Goal: Task Accomplishment & Management: Use online tool/utility

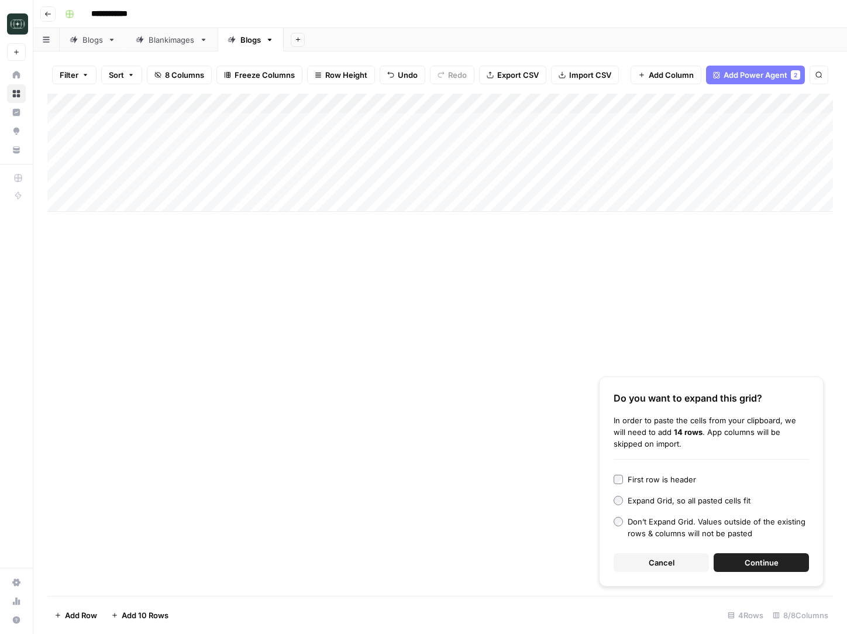
click at [683, 283] on div "Add Column Do you want to expand this grid? In order to paste the cells from yo…" at bounding box center [440, 345] width 786 height 502
click at [640, 185] on div "Add Column" at bounding box center [440, 153] width 786 height 118
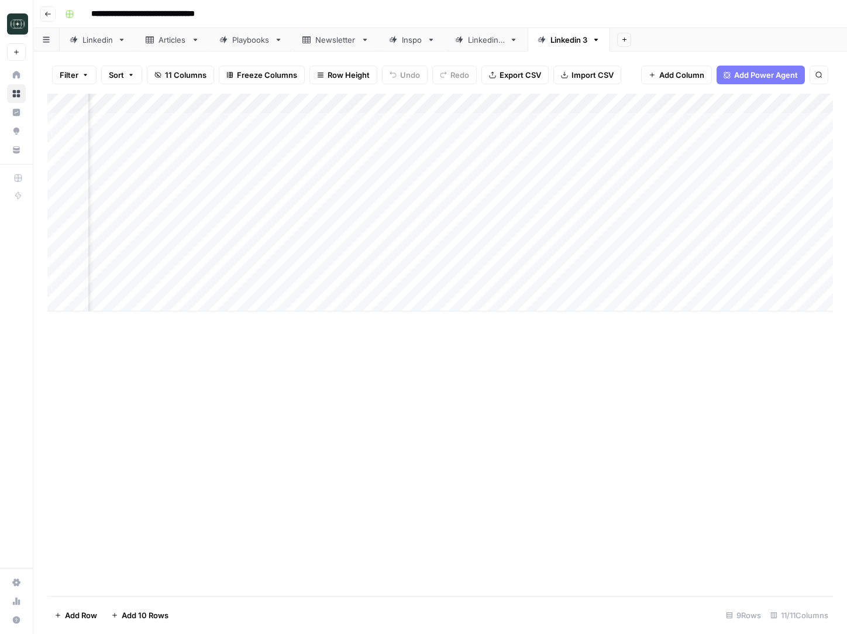
scroll to position [0, 394]
click at [398, 101] on div "Add Column" at bounding box center [440, 203] width 786 height 218
click at [394, 280] on div "Add Column" at bounding box center [440, 203] width 786 height 218
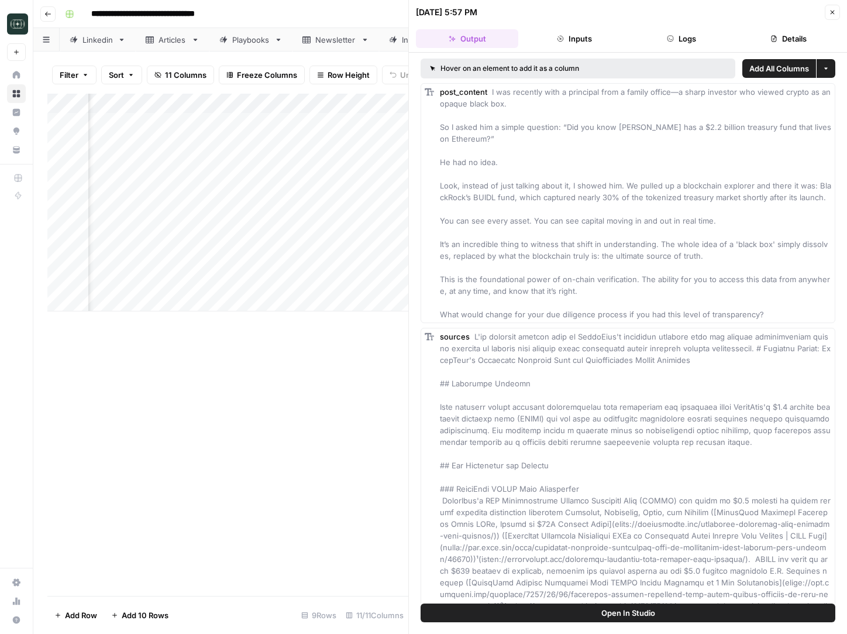
click at [779, 70] on span "Add All Columns" at bounding box center [780, 69] width 60 height 12
click at [834, 13] on icon "button" at bounding box center [832, 12] width 7 height 7
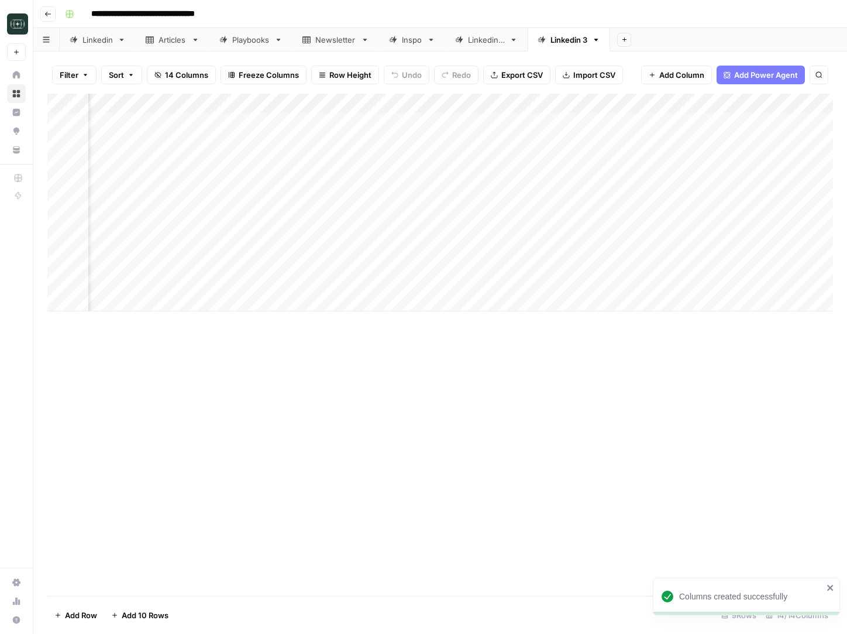
scroll to position [0, 820]
click at [408, 105] on div "Add Column" at bounding box center [440, 203] width 786 height 218
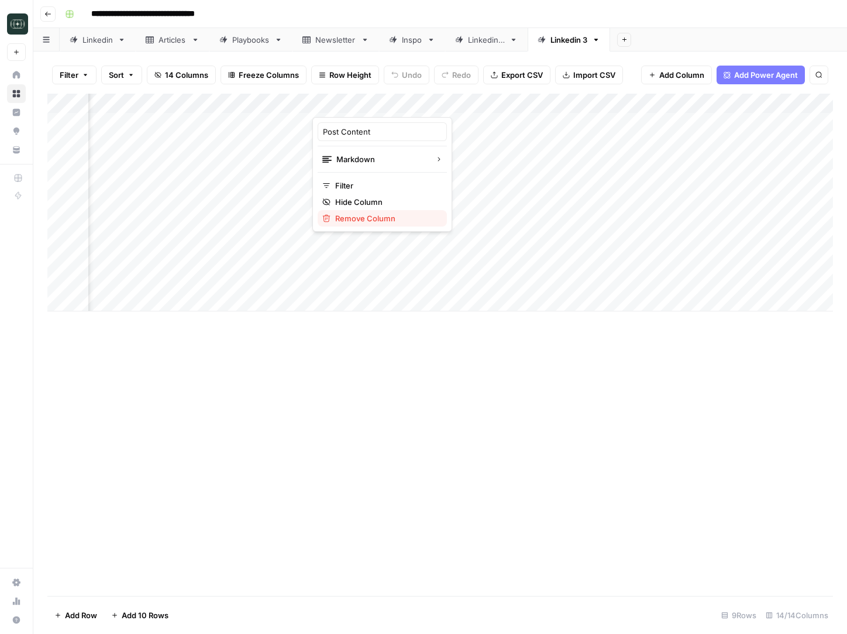
click at [390, 223] on span "Remove Column" at bounding box center [386, 218] width 102 height 12
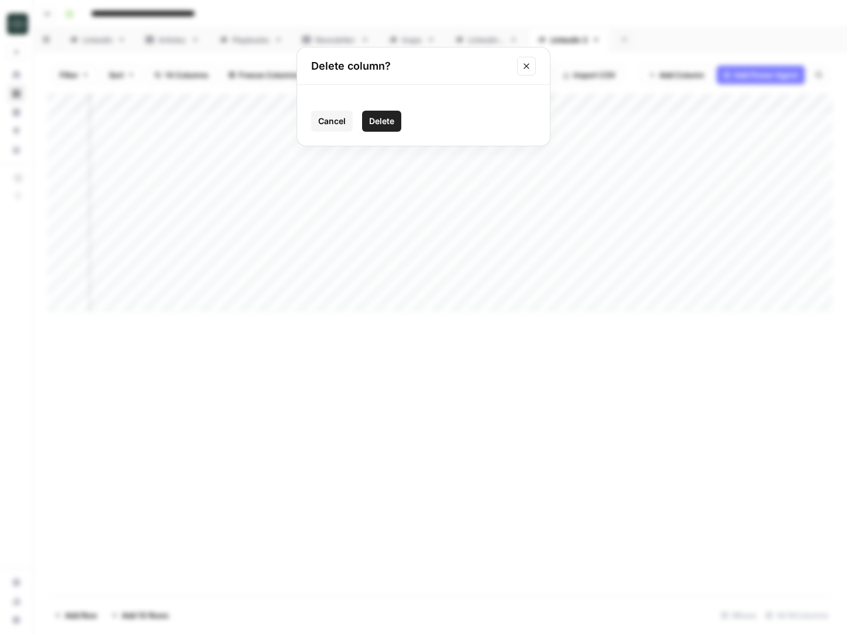
click at [386, 121] on span "Delete" at bounding box center [381, 121] width 25 height 12
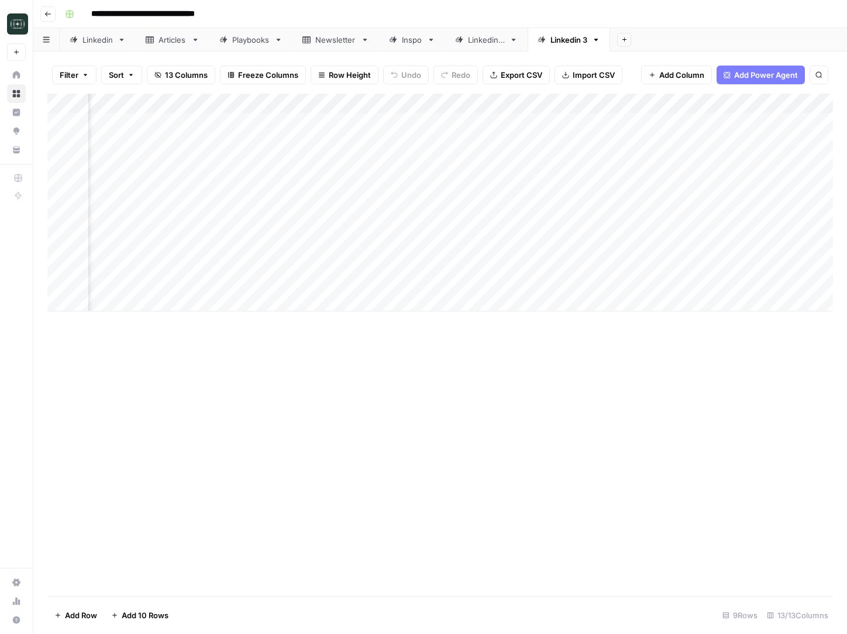
click at [516, 104] on div "Add Column" at bounding box center [440, 203] width 786 height 218
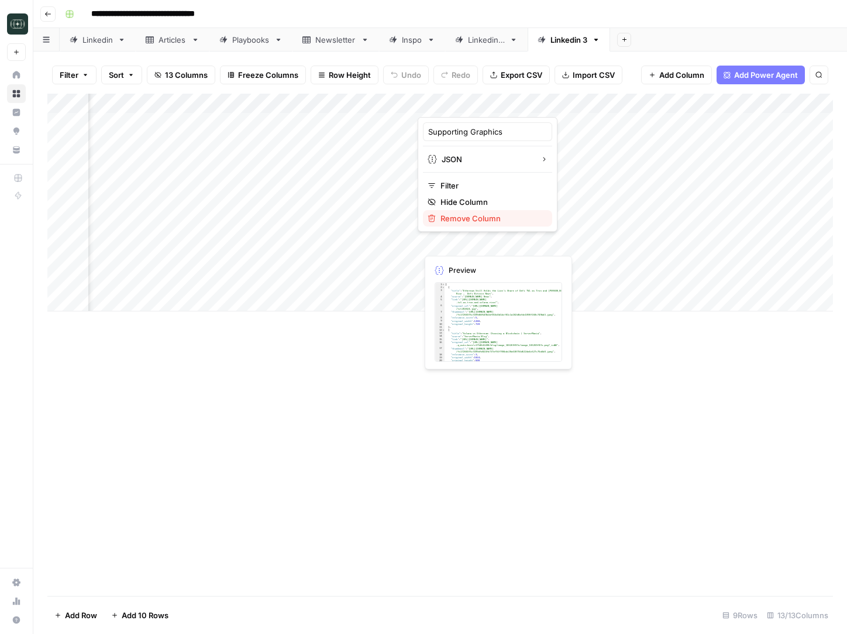
click at [464, 220] on span "Remove Column" at bounding box center [492, 218] width 102 height 12
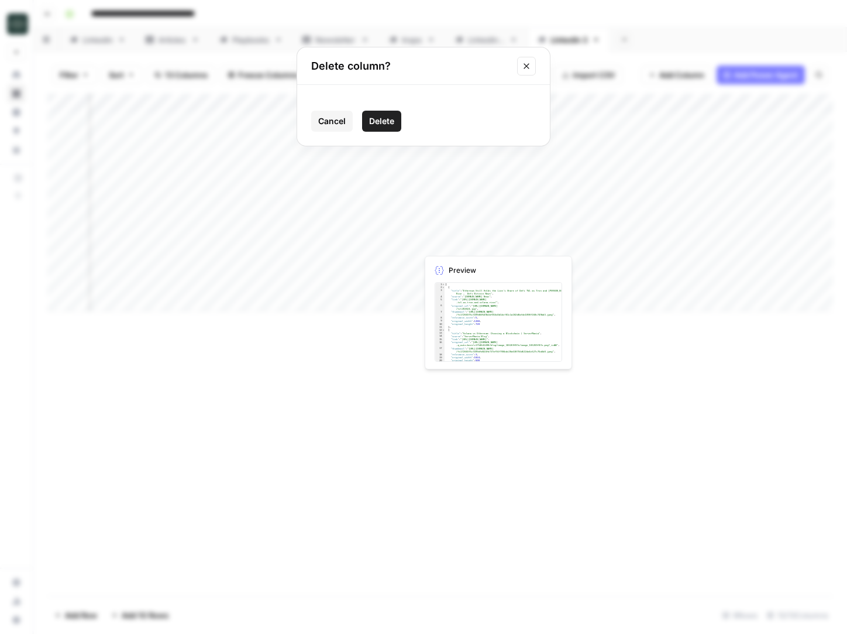
click at [386, 129] on button "Delete" at bounding box center [381, 121] width 39 height 21
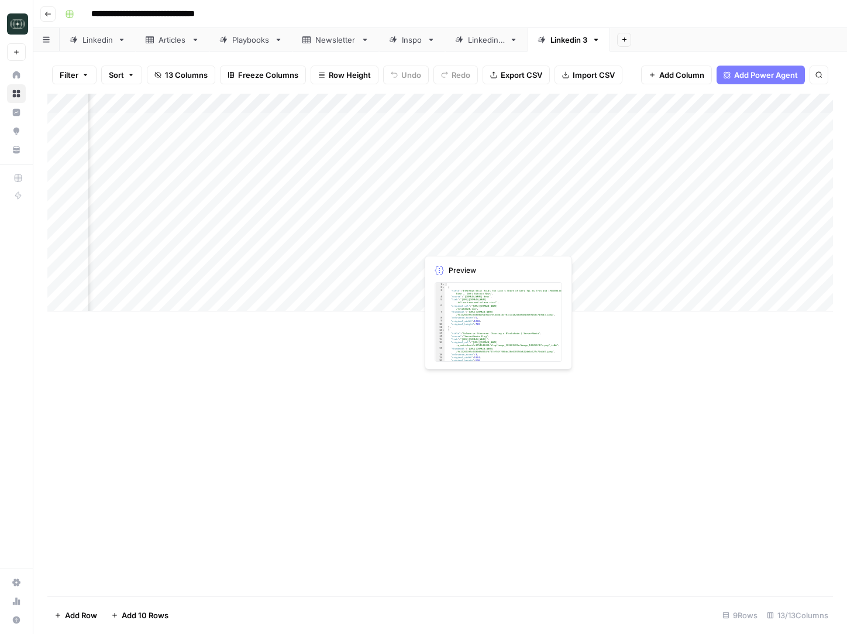
scroll to position [0, 786]
click at [442, 103] on div "Add Column" at bounding box center [440, 203] width 786 height 218
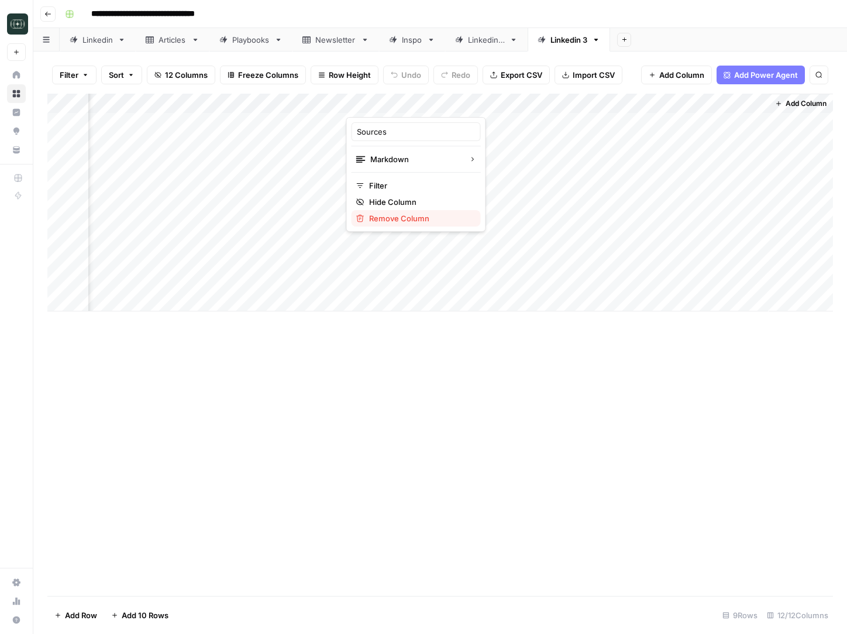
click at [417, 217] on span "Remove Column" at bounding box center [420, 218] width 102 height 12
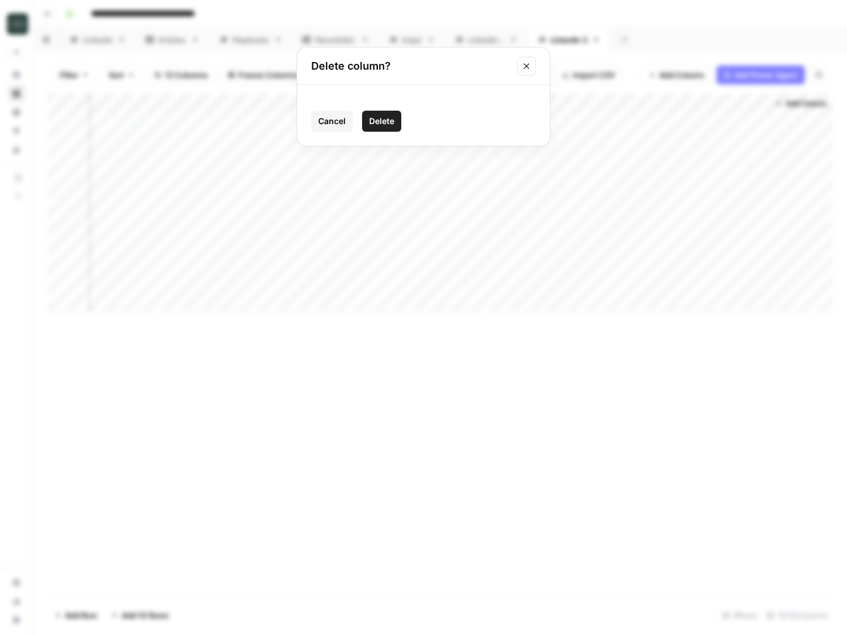
click at [386, 106] on div "Cancel Delete" at bounding box center [423, 115] width 253 height 61
click at [386, 112] on button "Delete" at bounding box center [381, 121] width 39 height 21
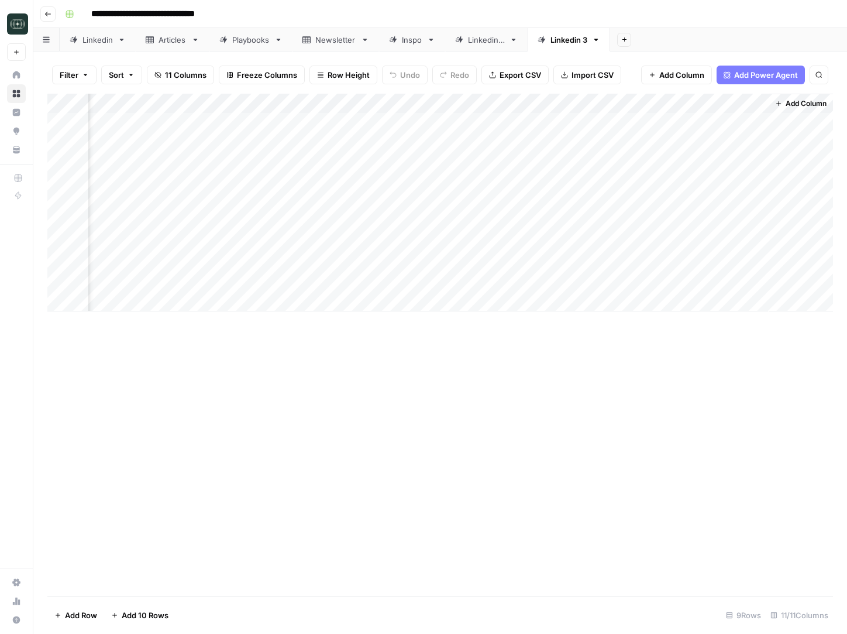
scroll to position [0, 680]
click at [383, 277] on div "Add Column" at bounding box center [440, 203] width 786 height 218
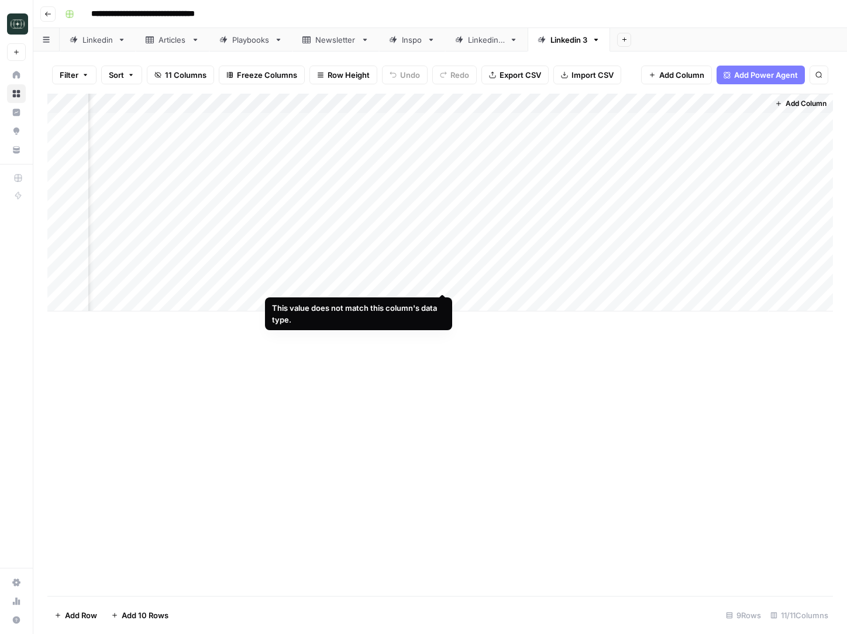
click at [420, 269] on div "Add Column" at bounding box center [440, 203] width 786 height 218
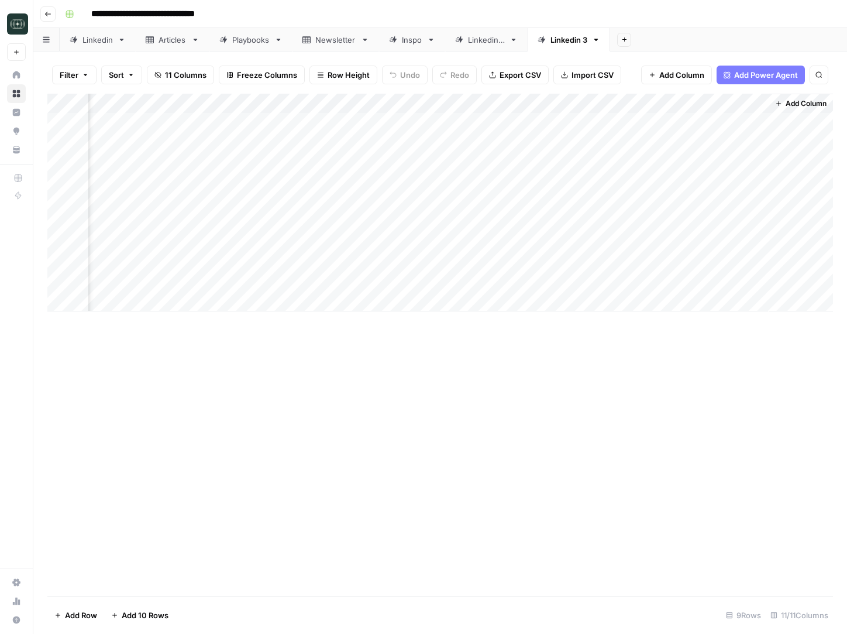
click at [420, 269] on div "Add Column" at bounding box center [440, 203] width 786 height 218
click at [444, 104] on div "Add Column" at bounding box center [440, 203] width 786 height 218
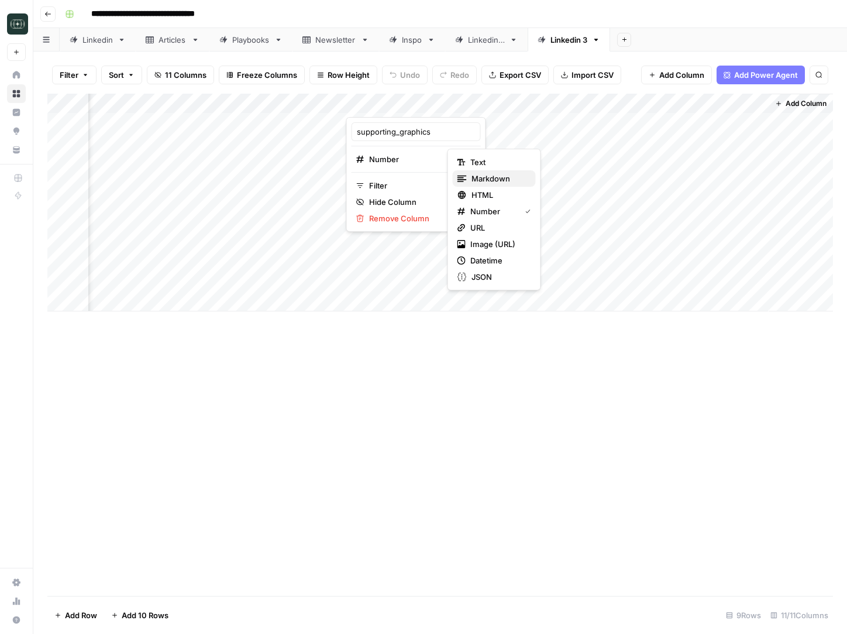
click at [497, 175] on span "Markdown" at bounding box center [499, 179] width 55 height 12
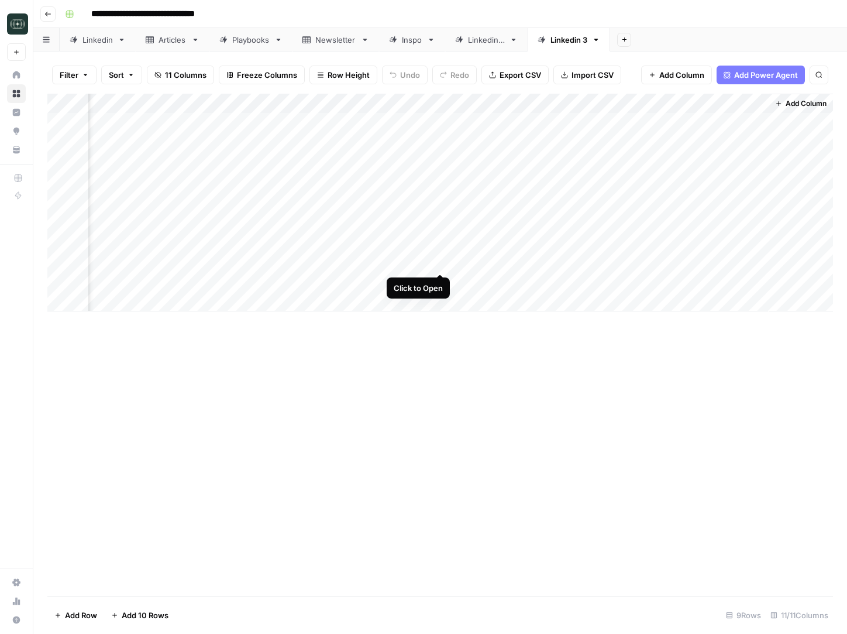
click at [443, 261] on div "Add Column" at bounding box center [440, 203] width 786 height 218
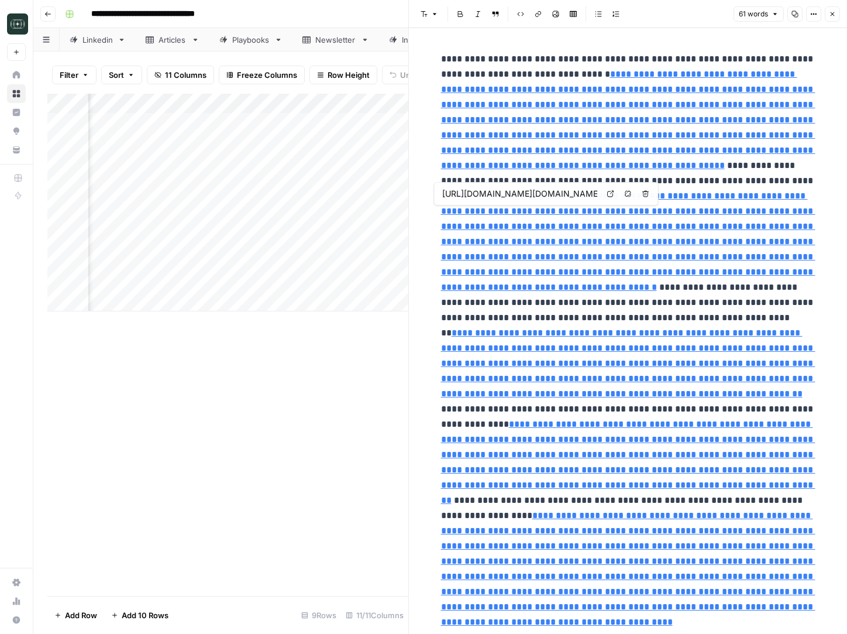
type input "https://www.tokenmetrics.com/blog/solana-vs-ethereum-the-ultimate-2025-comparis…"
click at [671, 67] on p "**********" at bounding box center [628, 378] width 374 height 654
click at [658, 72] on link "**********" at bounding box center [628, 120] width 374 height 100
click at [611, 56] on icon at bounding box center [610, 57] width 6 height 6
click at [594, 233] on p "**********" at bounding box center [628, 378] width 374 height 654
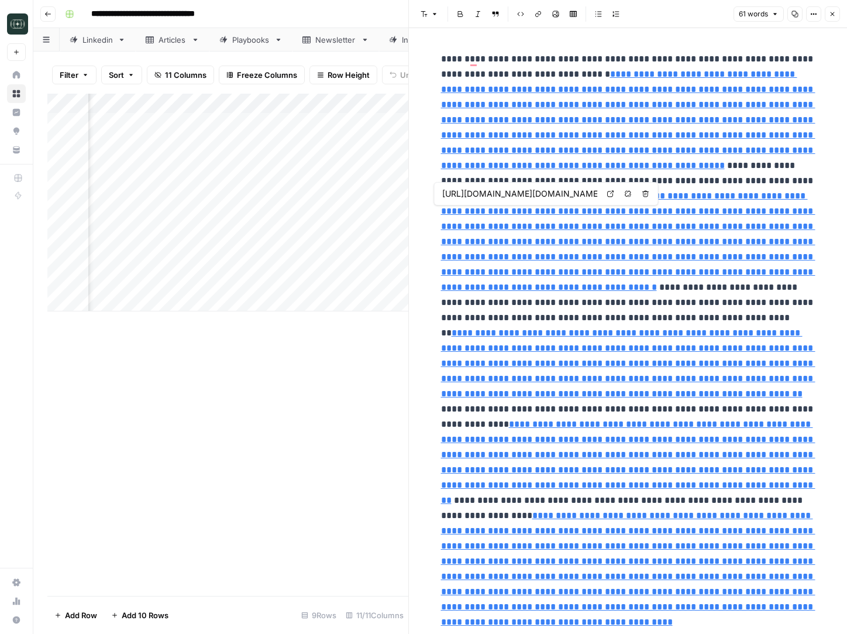
click at [628, 242] on link "**********" at bounding box center [628, 241] width 374 height 100
click at [611, 194] on icon at bounding box center [610, 193] width 7 height 7
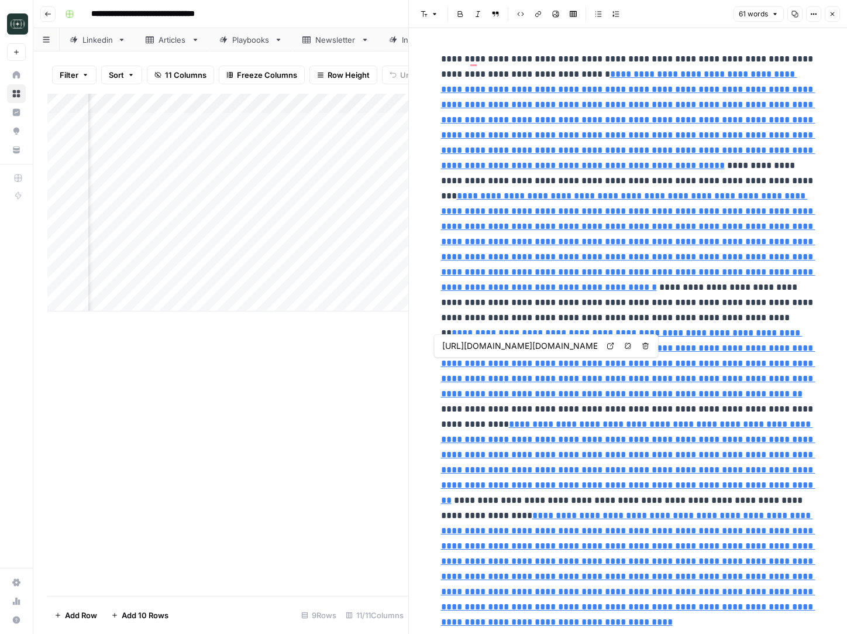
type input "https://www.tokenmetrics.com/blog/solana-vs-ethereum-the-ultimate-2025-comparis…"
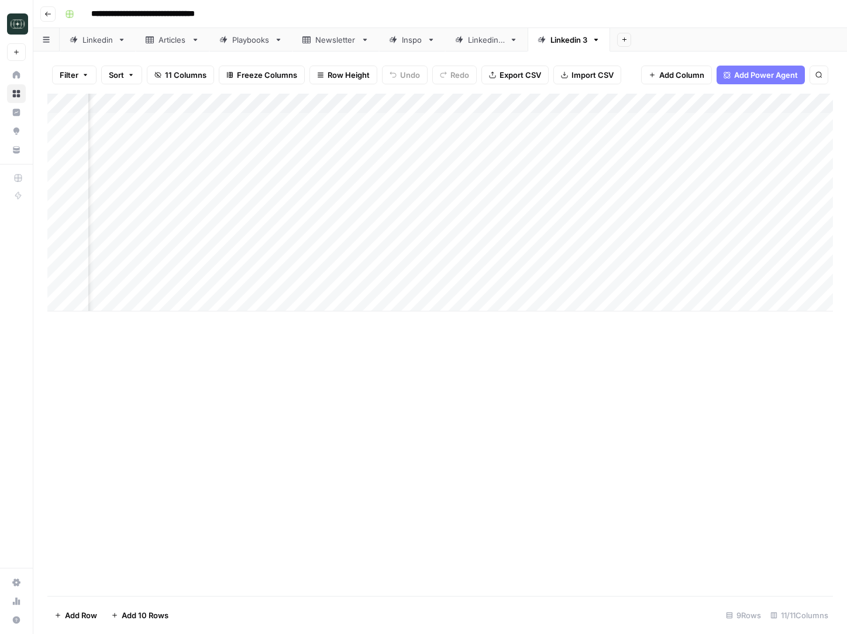
scroll to position [0, 322]
click at [466, 103] on div "Add Column" at bounding box center [440, 203] width 786 height 218
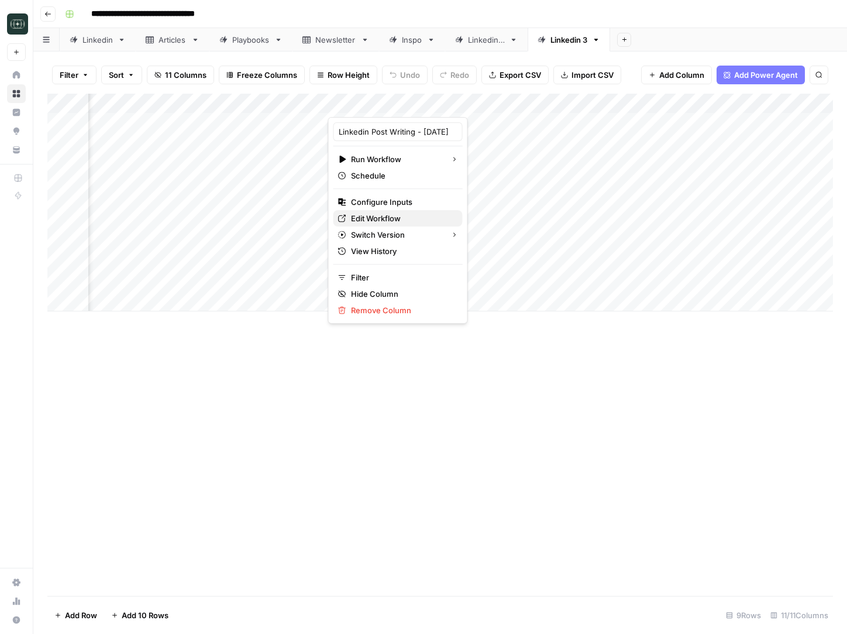
click at [380, 221] on span "Edit Workflow" at bounding box center [402, 218] width 102 height 12
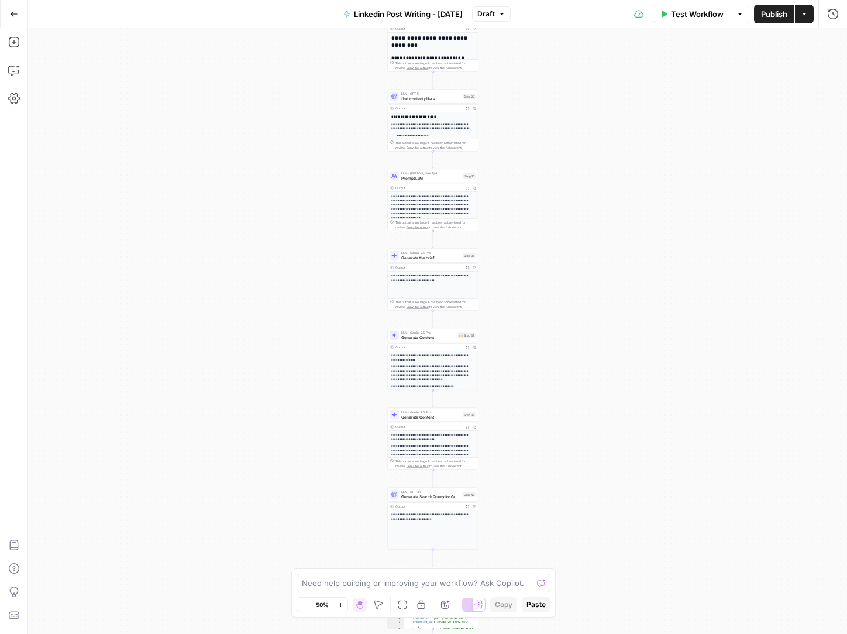
drag, startPoint x: 558, startPoint y: 281, endPoint x: 546, endPoint y: 379, distance: 98.4
click at [546, 379] on div "Workflow Set Inputs Inputs Get Knowledge Base File Get Knowledge Base File Step…" at bounding box center [437, 331] width 819 height 606
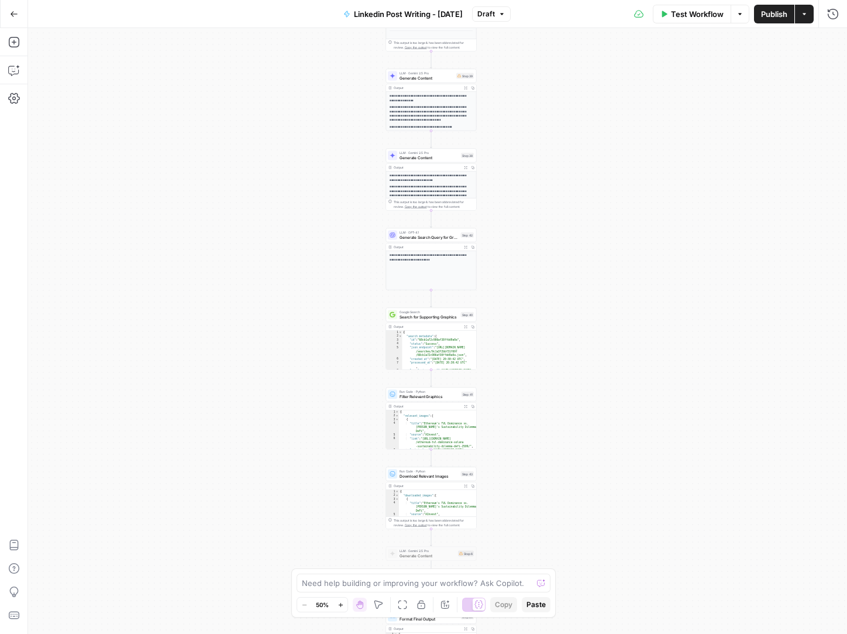
drag, startPoint x: 627, startPoint y: 585, endPoint x: 656, endPoint y: 175, distance: 410.6
click at [656, 175] on div "Workflow Set Inputs Inputs Get Knowledge Base File Get Knowledge Base File Step…" at bounding box center [437, 331] width 819 height 606
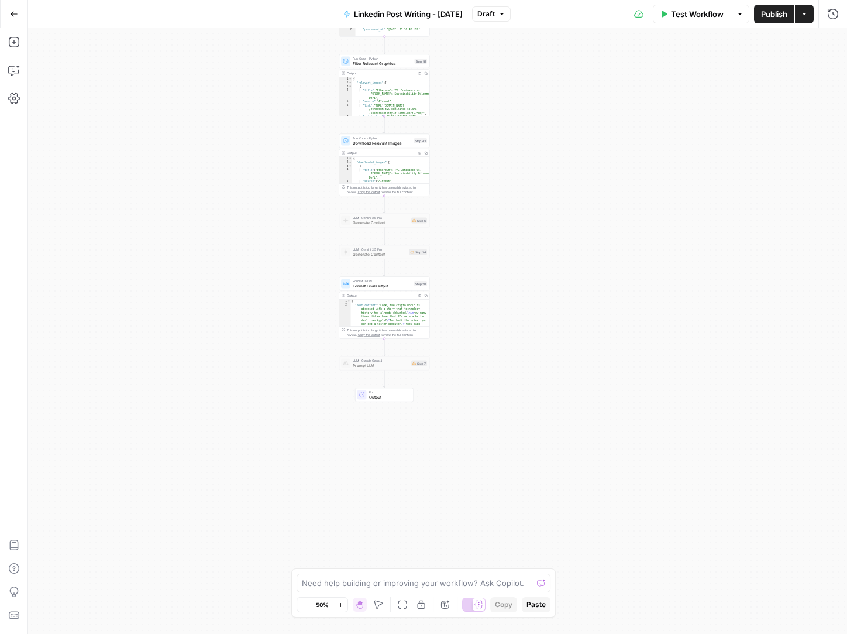
drag, startPoint x: 729, startPoint y: 449, endPoint x: 656, endPoint y: 136, distance: 321.5
click at [656, 136] on div "Workflow Set Inputs Inputs Get Knowledge Base File Get Knowledge Base File Step…" at bounding box center [437, 331] width 819 height 606
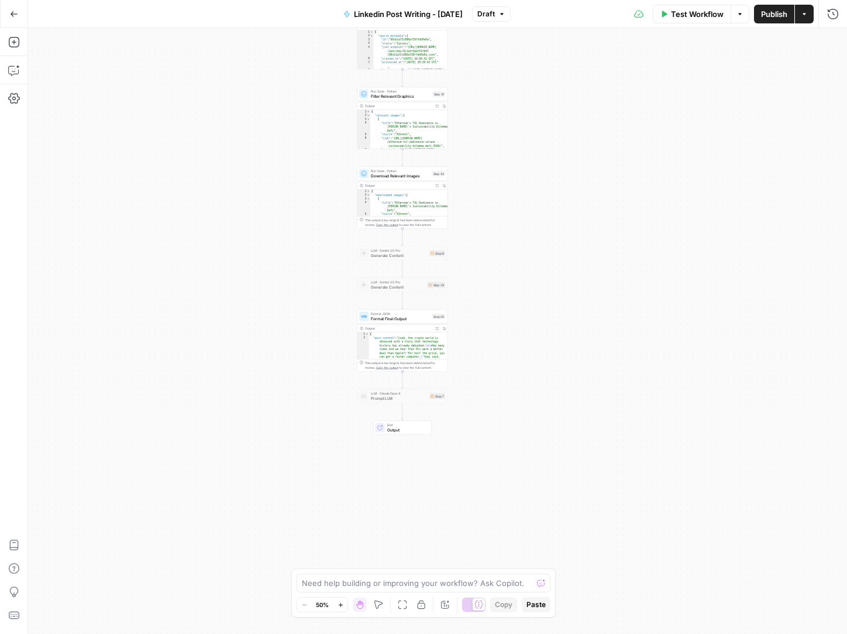
drag, startPoint x: 489, startPoint y: 149, endPoint x: 545, endPoint y: 256, distance: 121.4
click at [545, 256] on div "Workflow Set Inputs Inputs Get Knowledge Base File Get Knowledge Base File Step…" at bounding box center [437, 331] width 819 height 606
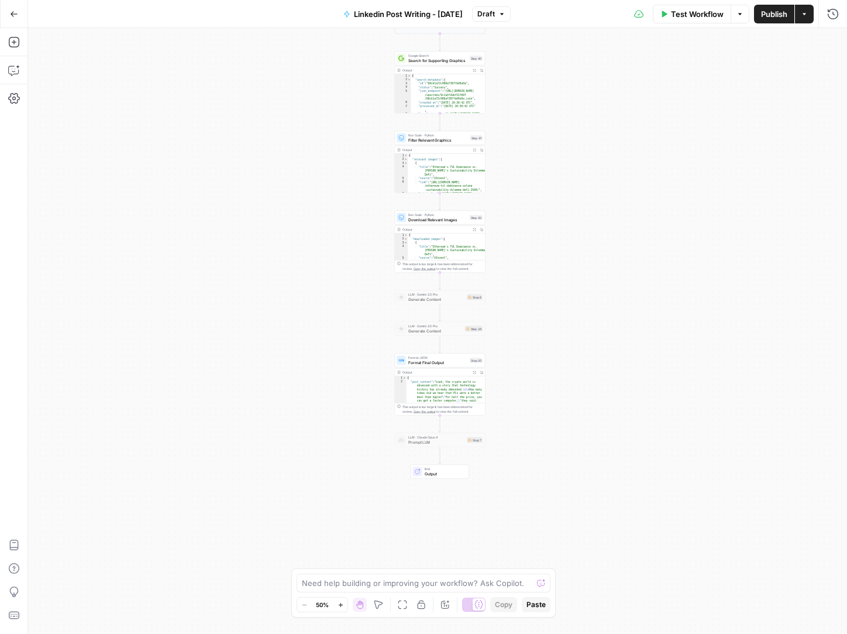
click at [545, 256] on div "Workflow Set Inputs Inputs Get Knowledge Base File Get Knowledge Base File Step…" at bounding box center [437, 331] width 819 height 606
click at [545, 255] on div "Workflow Set Inputs Inputs Get Knowledge Base File Get Knowledge Base File Step…" at bounding box center [437, 331] width 819 height 606
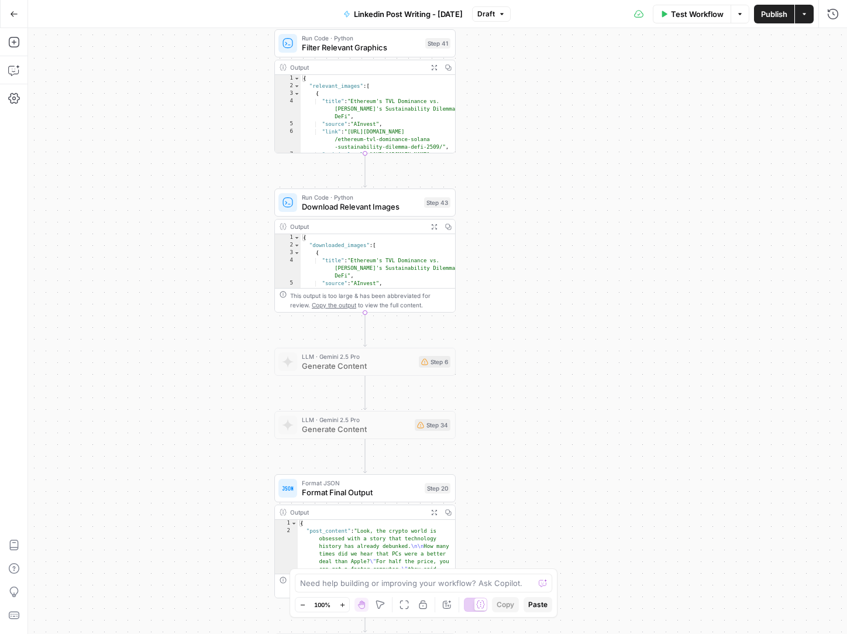
drag, startPoint x: 502, startPoint y: 212, endPoint x: 569, endPoint y: 267, distance: 86.9
click at [569, 267] on div "Workflow Set Inputs Inputs Get Knowledge Base File Get Knowledge Base File Step…" at bounding box center [437, 331] width 819 height 606
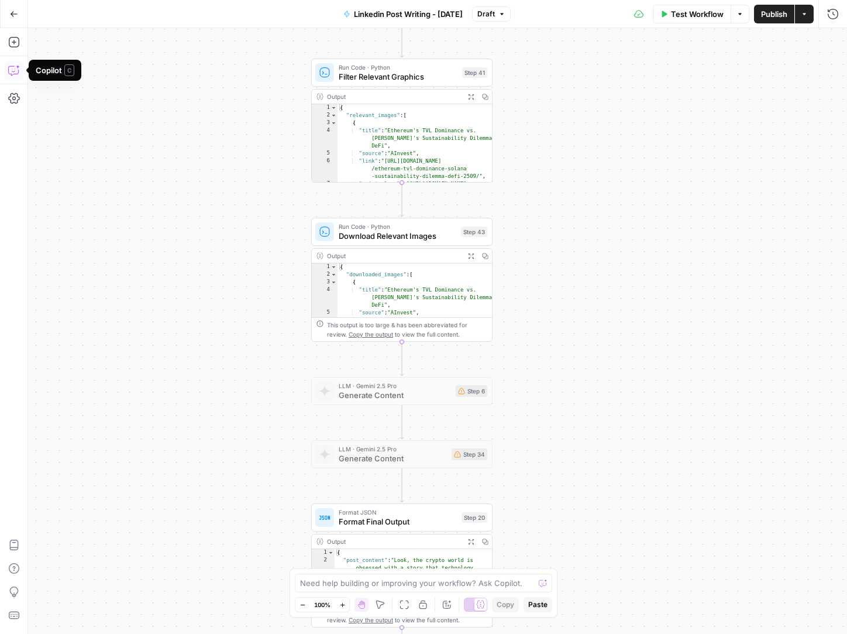
click at [14, 70] on icon "button" at bounding box center [14, 70] width 12 height 12
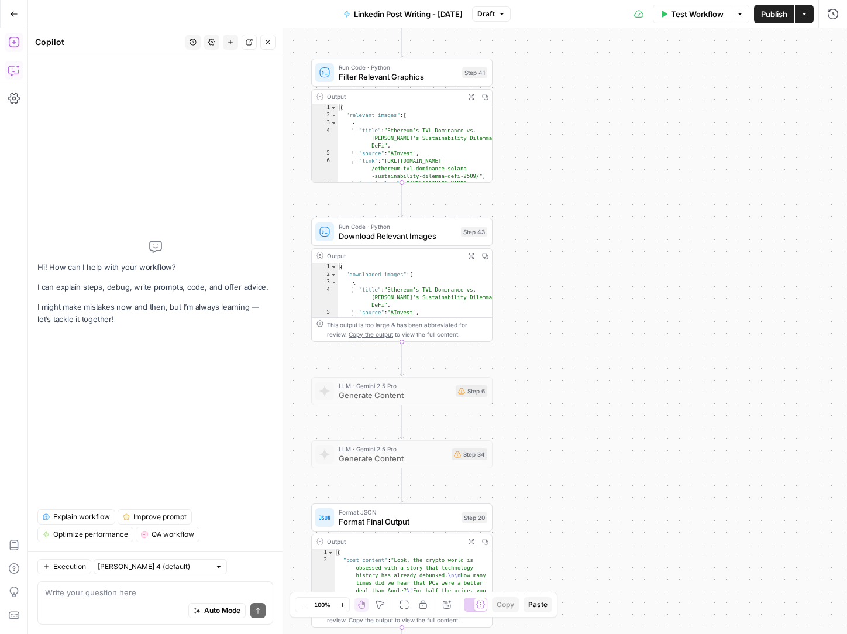
click at [6, 36] on button "Add Steps" at bounding box center [14, 42] width 19 height 19
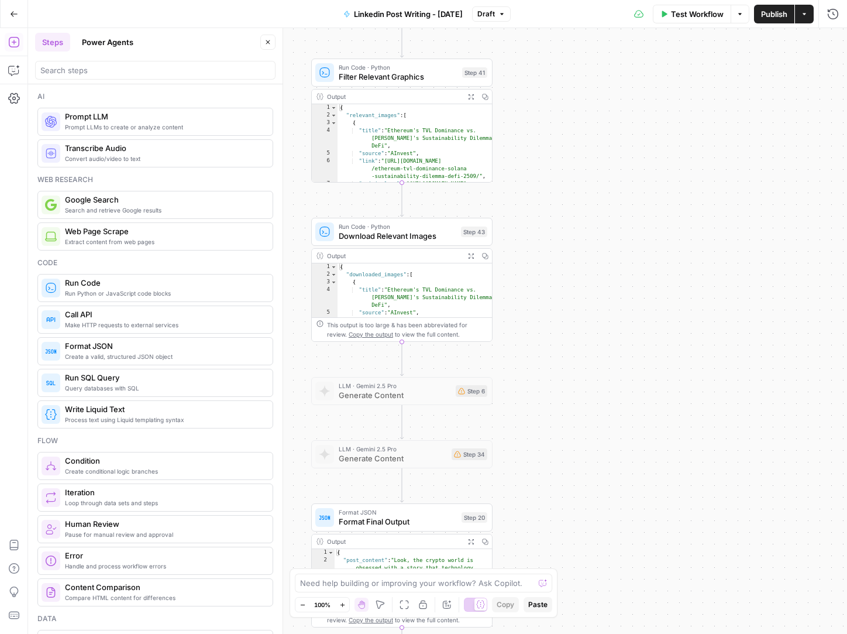
click at [183, 62] on div at bounding box center [155, 70] width 240 height 19
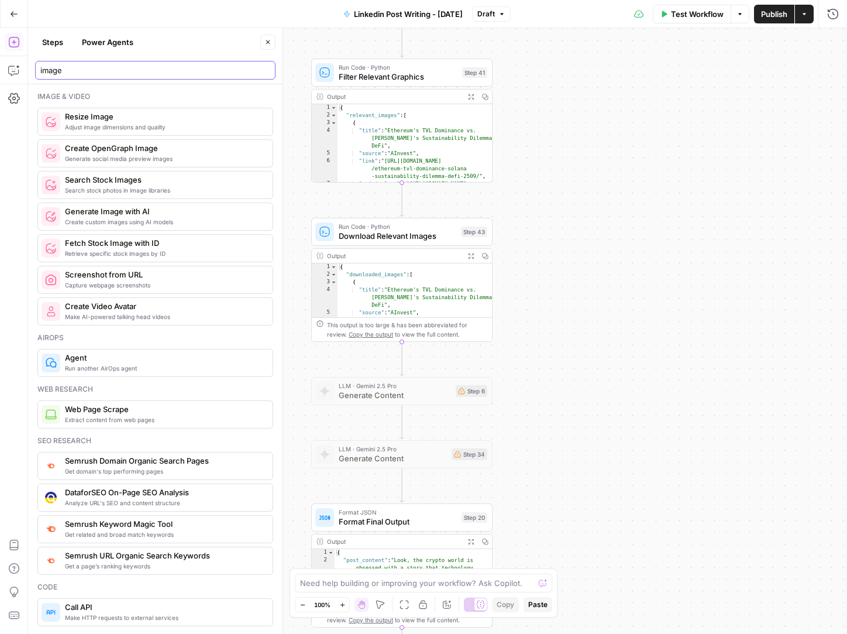
type input "image"
click at [264, 44] on icon "button" at bounding box center [267, 42] width 7 height 7
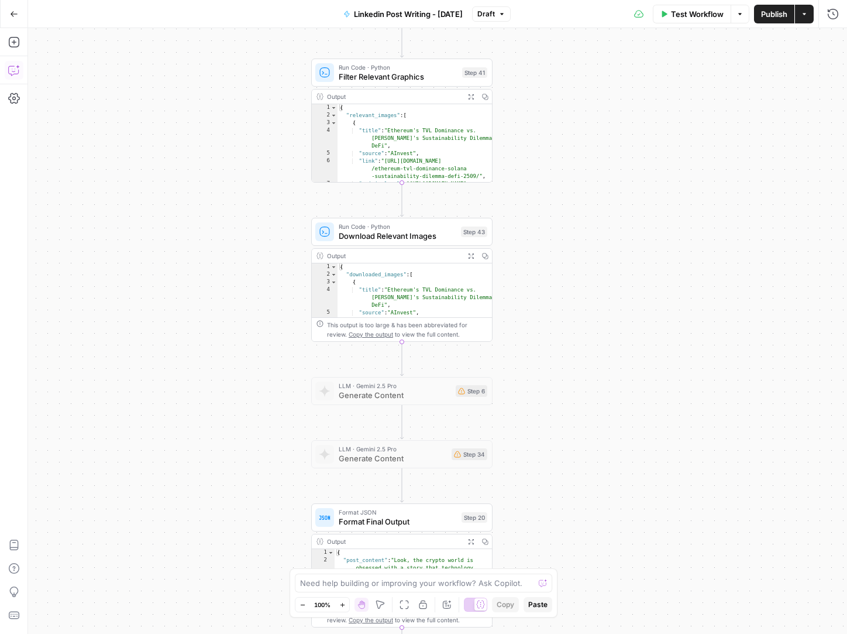
click at [15, 77] on button "Copilot" at bounding box center [14, 70] width 19 height 19
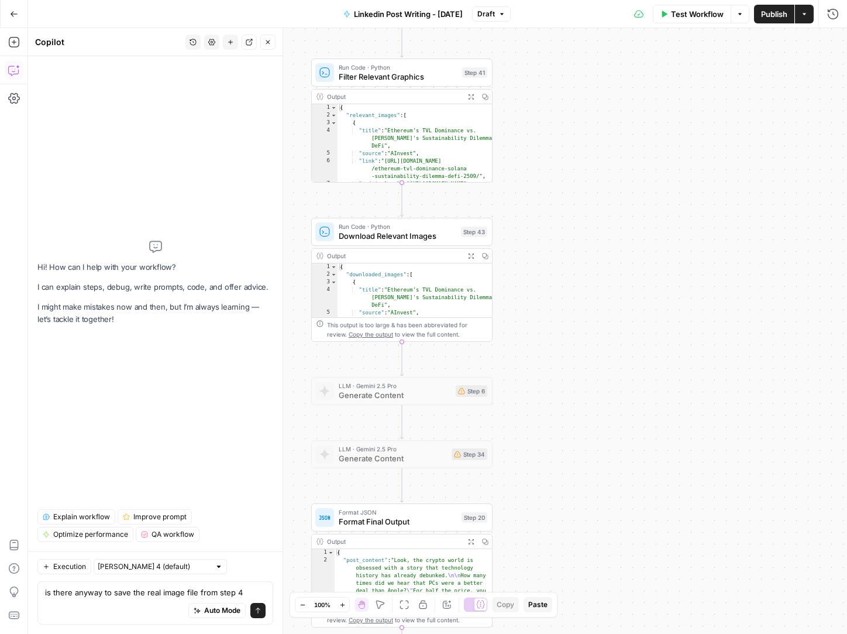
type textarea "is there anyway to save the real image file from step 43"
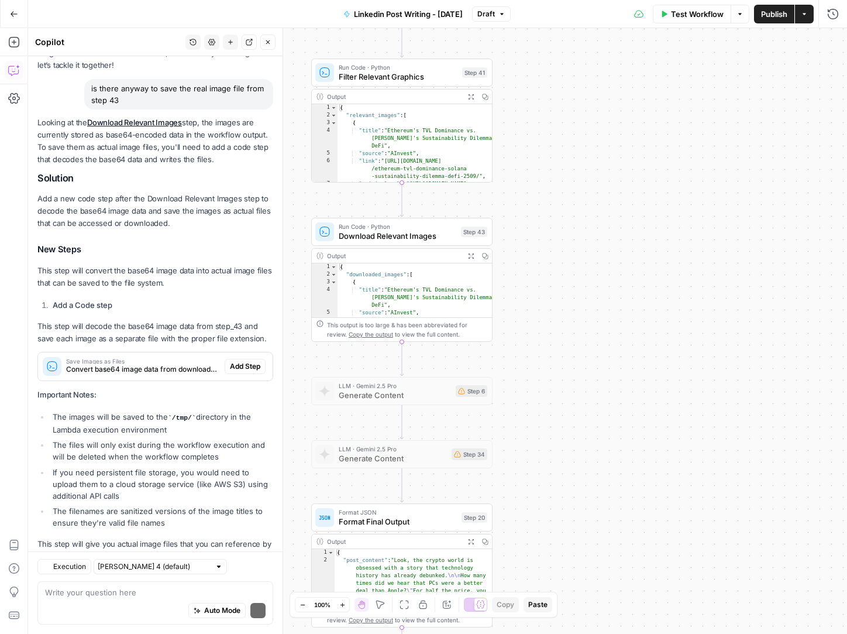
scroll to position [97, 0]
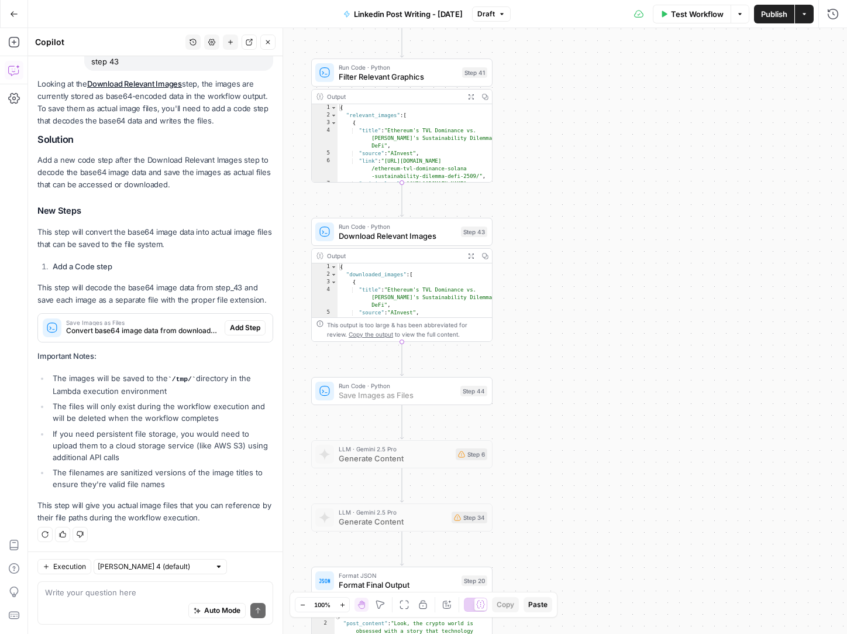
click at [256, 331] on span "Add Step" at bounding box center [245, 327] width 30 height 11
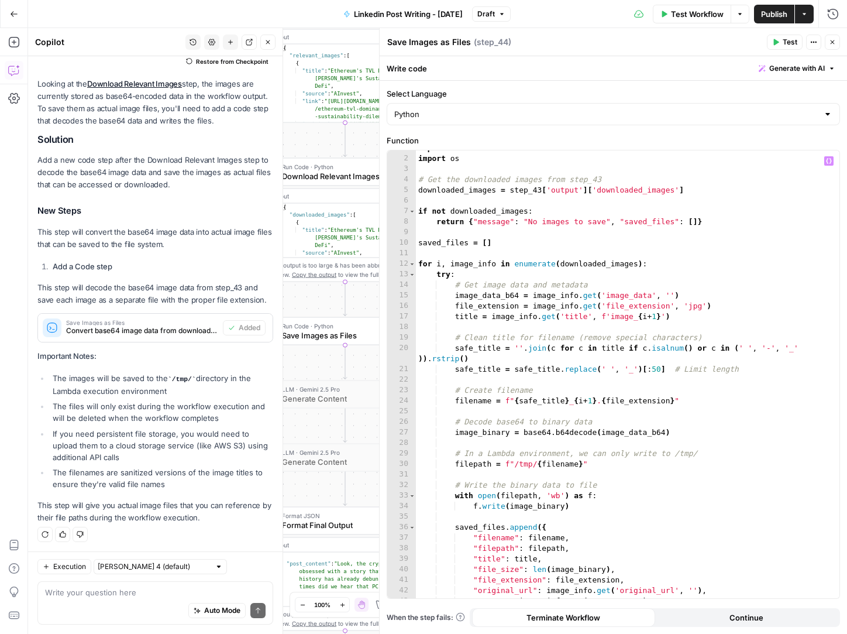
scroll to position [184, 0]
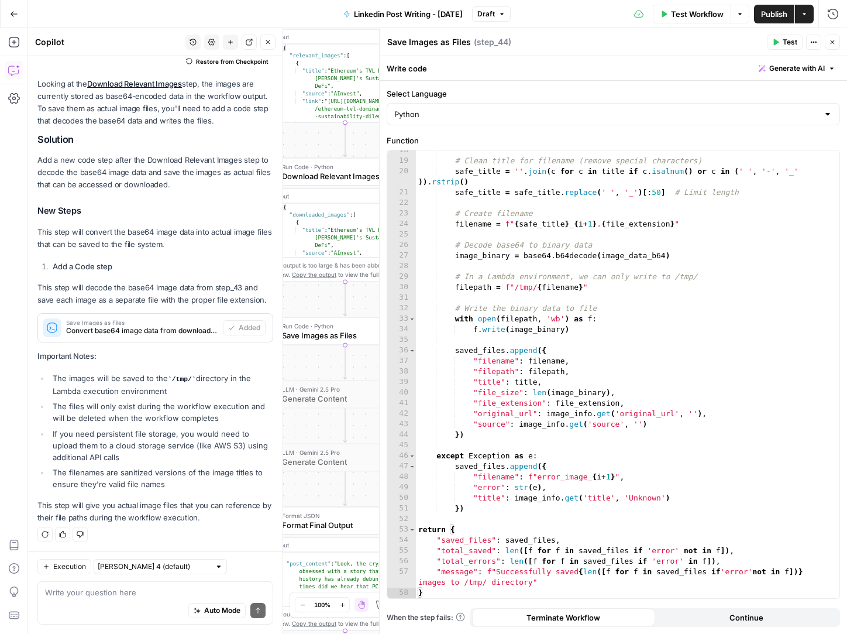
click at [833, 42] on icon "button" at bounding box center [832, 42] width 7 height 7
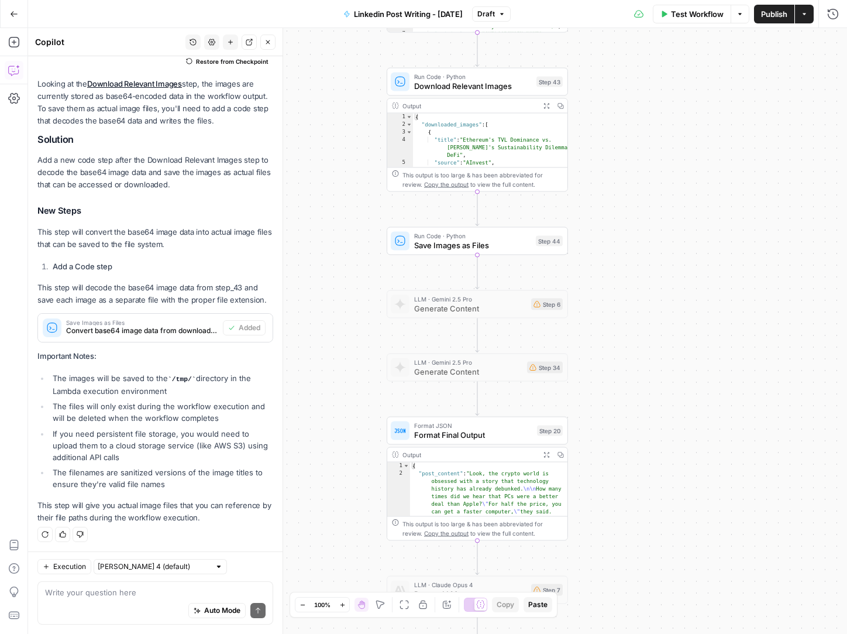
drag, startPoint x: 666, startPoint y: 385, endPoint x: 797, endPoint y: 294, distance: 159.2
click at [798, 294] on div "Workflow Set Inputs Inputs Get Knowledge Base File Get Knowledge Base File Step…" at bounding box center [437, 331] width 819 height 606
click at [454, 271] on div "Workflow Set Inputs Inputs Get Knowledge Base File Get Knowledge Base File Step…" at bounding box center [437, 331] width 819 height 606
click at [454, 252] on div "Run Code · Python Save Images as Files Step 44 Copy step Delete step Add Note T…" at bounding box center [476, 240] width 181 height 28
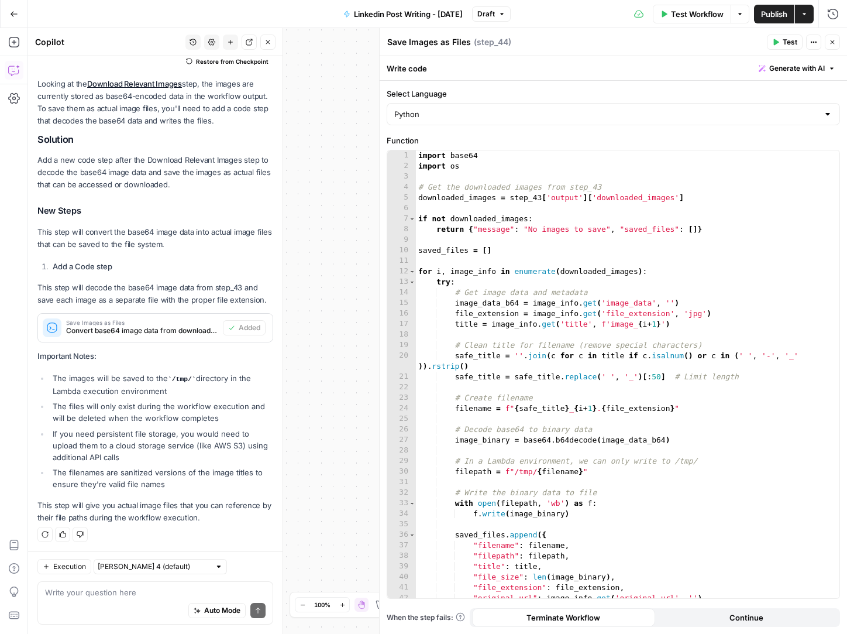
click at [671, 14] on span "Test Workflow" at bounding box center [697, 14] width 53 height 12
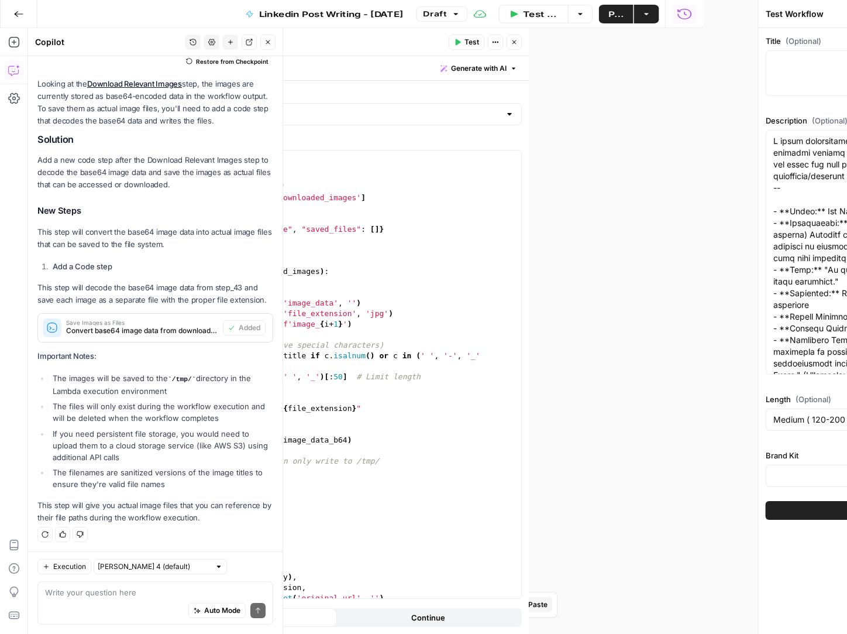
type input "Digital Wealth Insider"
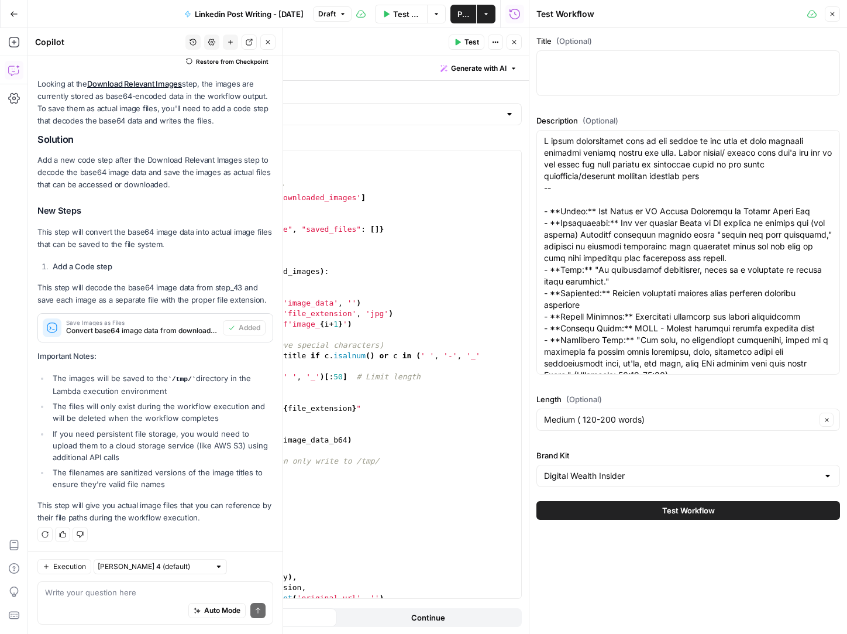
click at [664, 514] on span "Test Workflow" at bounding box center [688, 510] width 53 height 12
